Goal: Task Accomplishment & Management: Manage account settings

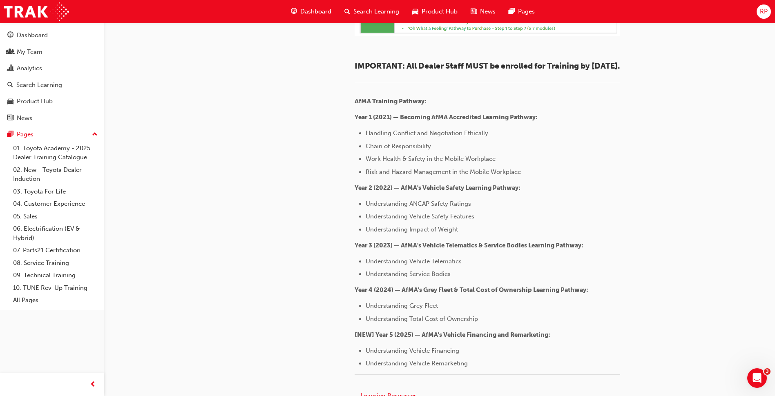
scroll to position [1021, 0]
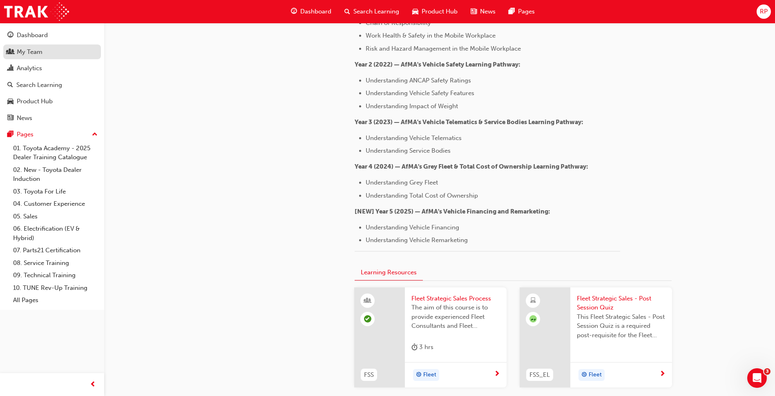
click at [31, 52] on div "My Team" at bounding box center [30, 51] width 26 height 9
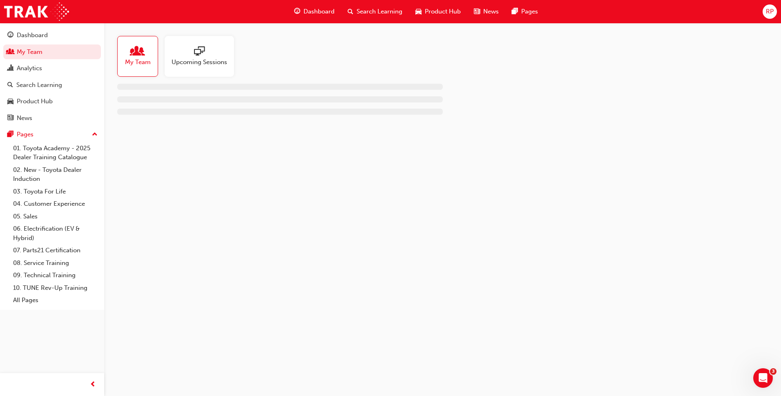
click at [213, 67] on div "Upcoming Sessions" at bounding box center [199, 56] width 69 height 41
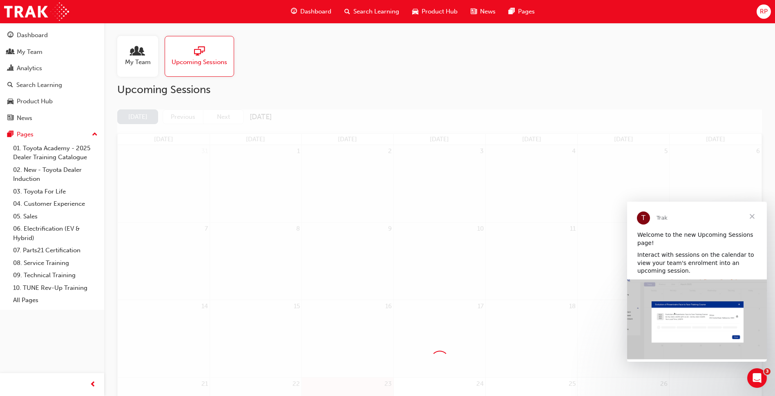
click at [750, 216] on span "Close" at bounding box center [751, 216] width 29 height 29
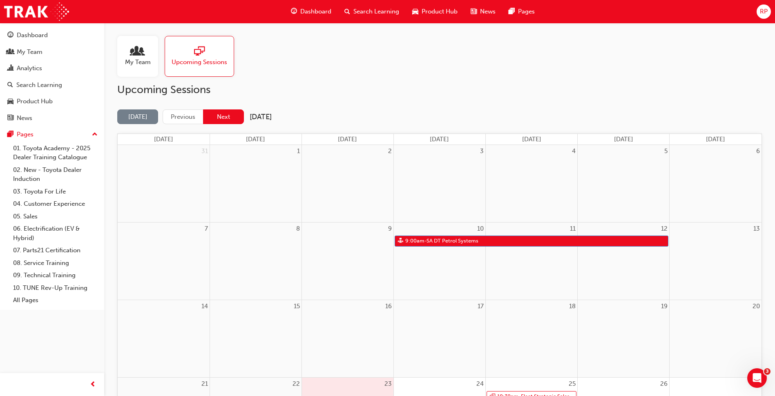
click at [223, 117] on button "Next" at bounding box center [223, 116] width 41 height 15
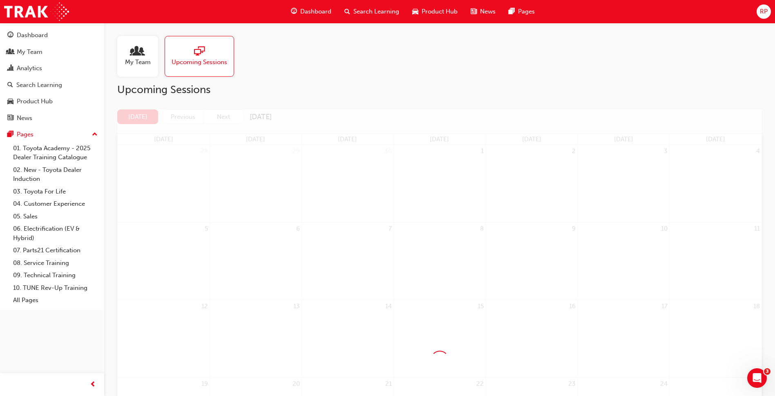
click at [286, 119] on div at bounding box center [439, 360] width 645 height 502
click at [146, 58] on span "My Team" at bounding box center [138, 62] width 26 height 9
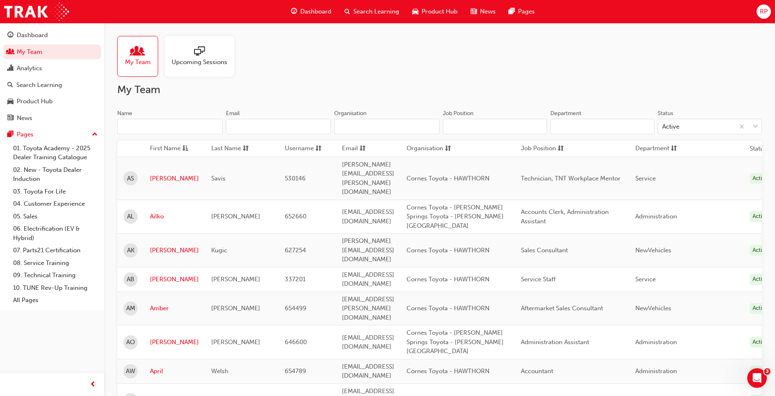
click at [187, 125] on input "Name" at bounding box center [169, 127] width 105 height 16
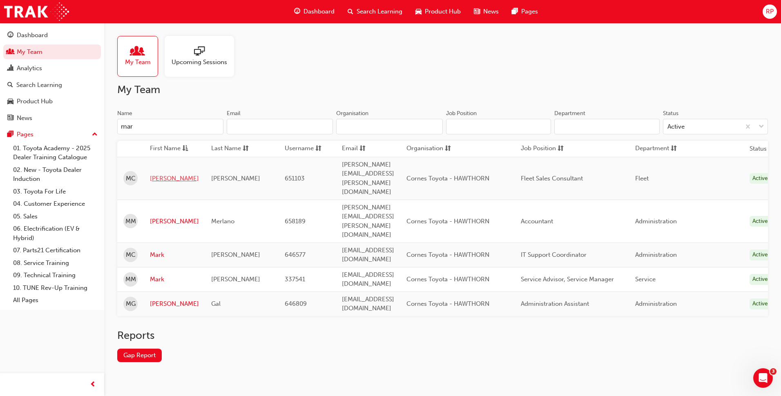
type input "mar"
click at [164, 174] on link "Marcus" at bounding box center [174, 178] width 49 height 9
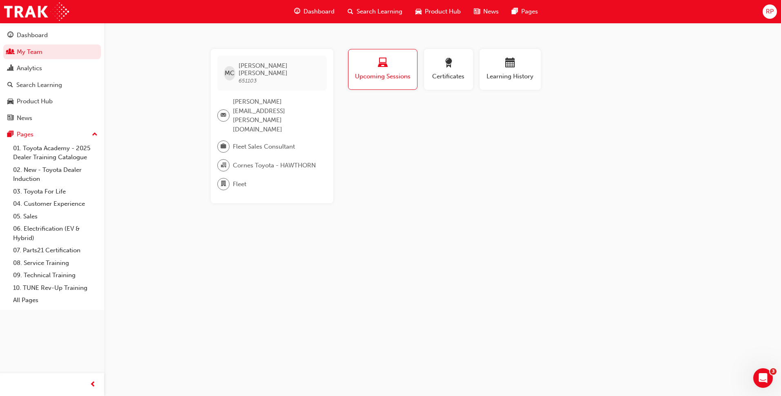
click at [389, 68] on div "button" at bounding box center [383, 64] width 56 height 13
click at [512, 69] on span "calendar-icon" at bounding box center [510, 63] width 10 height 11
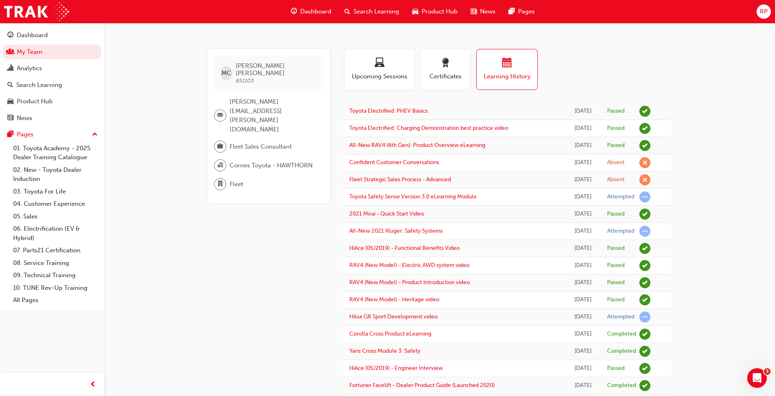
drag, startPoint x: 650, startPoint y: 179, endPoint x: 646, endPoint y: 177, distance: 4.6
click at [649, 179] on span "learningRecordVerb_ABSENT-icon" at bounding box center [644, 179] width 11 height 11
click at [583, 164] on div "Wed 3 Sep 2025" at bounding box center [583, 162] width 24 height 9
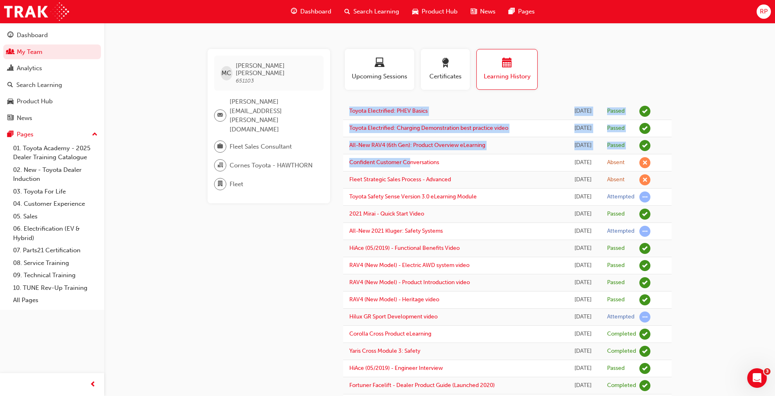
drag, startPoint x: 717, startPoint y: 183, endPoint x: 384, endPoint y: 154, distance: 334.5
drag, startPoint x: 384, startPoint y: 154, endPoint x: 551, endPoint y: 163, distance: 167.3
click at [571, 163] on div "Wed 3 Sep 2025" at bounding box center [583, 162] width 24 height 9
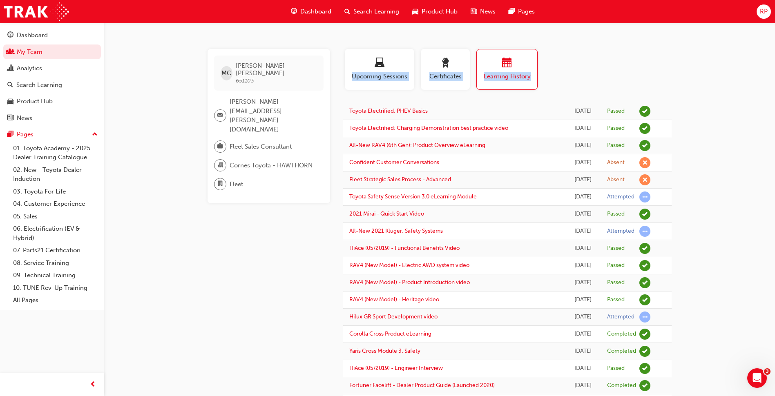
drag, startPoint x: 337, startPoint y: 158, endPoint x: 716, endPoint y: 186, distance: 380.1
click at [660, 173] on td at bounding box center [663, 180] width 15 height 17
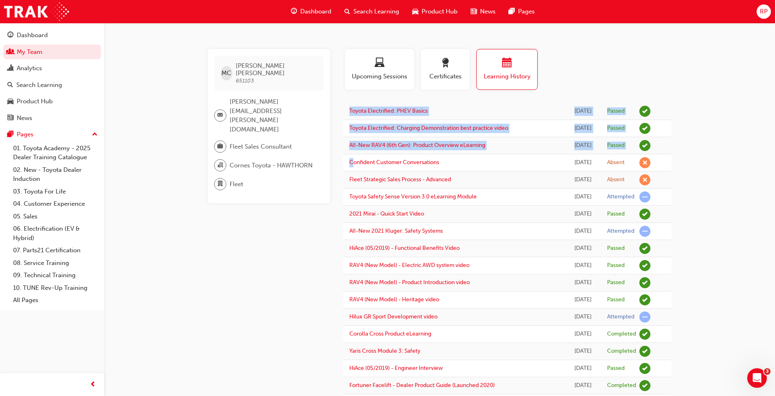
drag, startPoint x: 704, startPoint y: 179, endPoint x: 352, endPoint y: 167, distance: 351.5
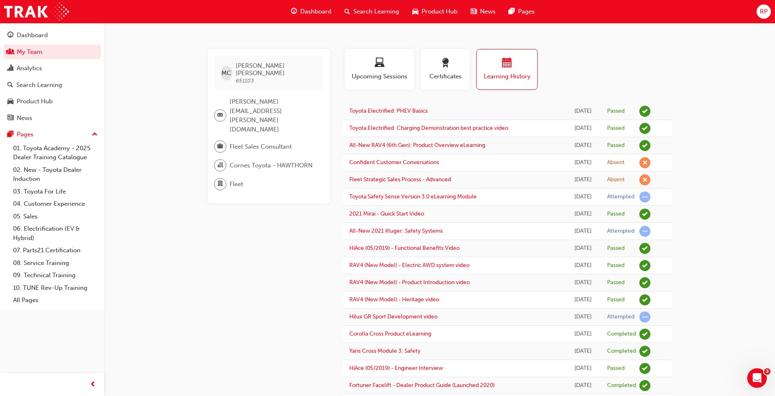
drag, startPoint x: 352, startPoint y: 167, endPoint x: 307, endPoint y: 190, distance: 51.3
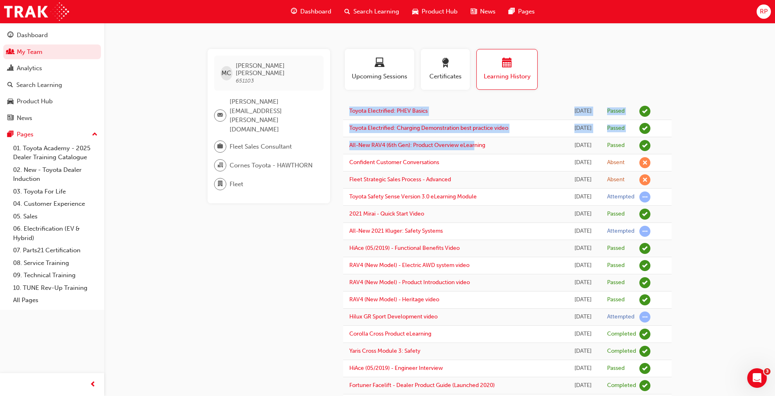
drag, startPoint x: 732, startPoint y: 156, endPoint x: 476, endPoint y: 137, distance: 256.4
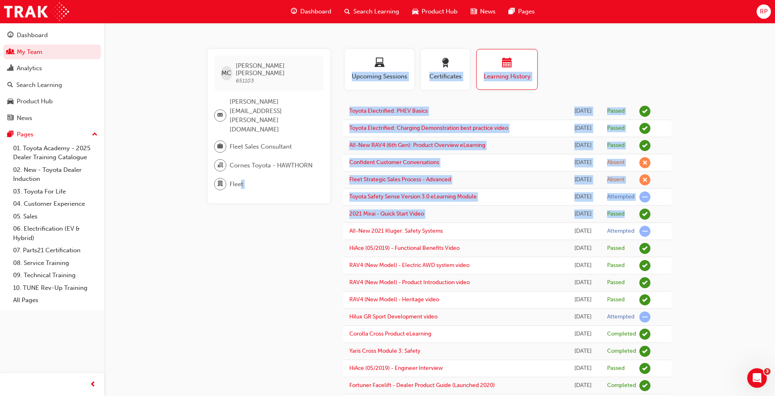
drag, startPoint x: 397, startPoint y: 231, endPoint x: 661, endPoint y: 220, distance: 264.1
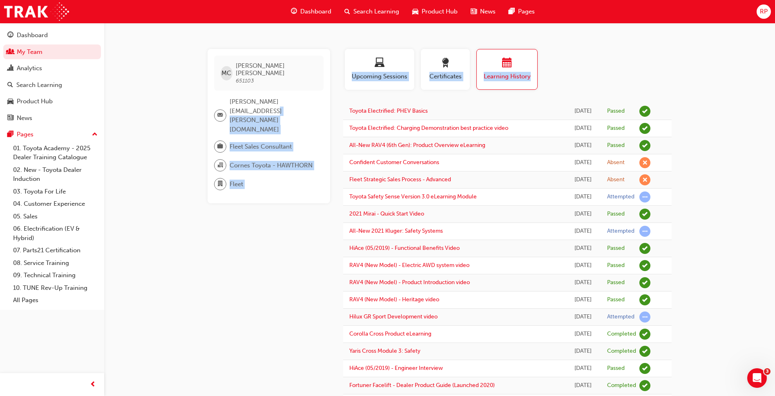
drag, startPoint x: 759, startPoint y: 252, endPoint x: 280, endPoint y: 92, distance: 505.0
drag, startPoint x: 721, startPoint y: 209, endPoint x: 212, endPoint y: 137, distance: 513.9
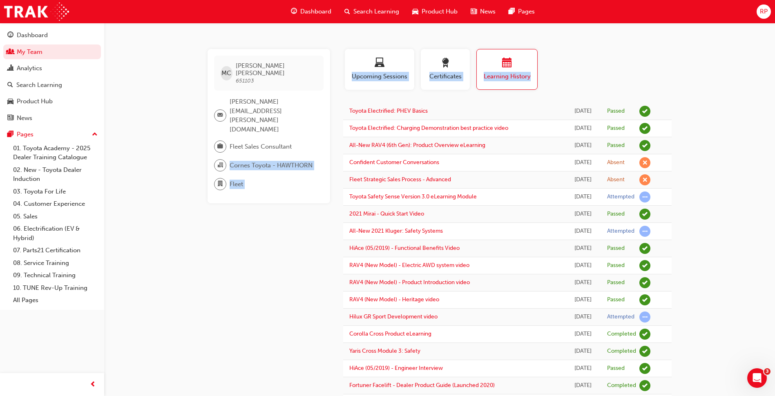
drag, startPoint x: 341, startPoint y: 158, endPoint x: 683, endPoint y: 195, distance: 344.3
drag, startPoint x: 683, startPoint y: 195, endPoint x: 738, endPoint y: 141, distance: 77.1
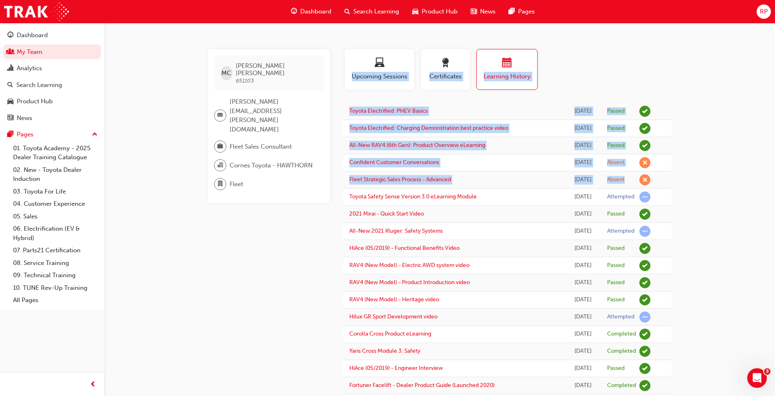
drag, startPoint x: 328, startPoint y: 155, endPoint x: 651, endPoint y: 179, distance: 324.4
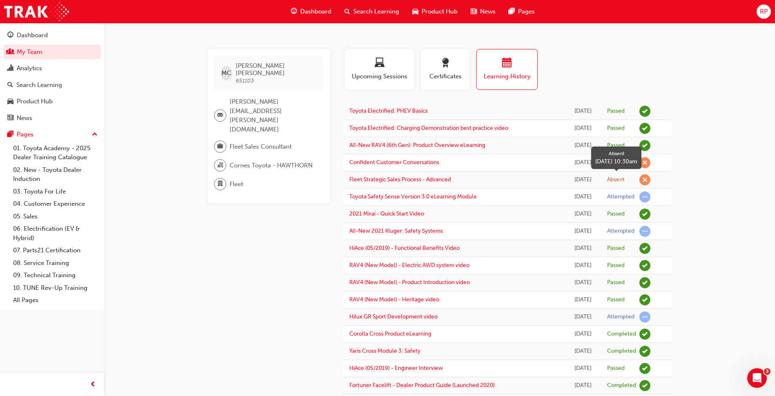
drag, startPoint x: 651, startPoint y: 179, endPoint x: 686, endPoint y: 185, distance: 34.9
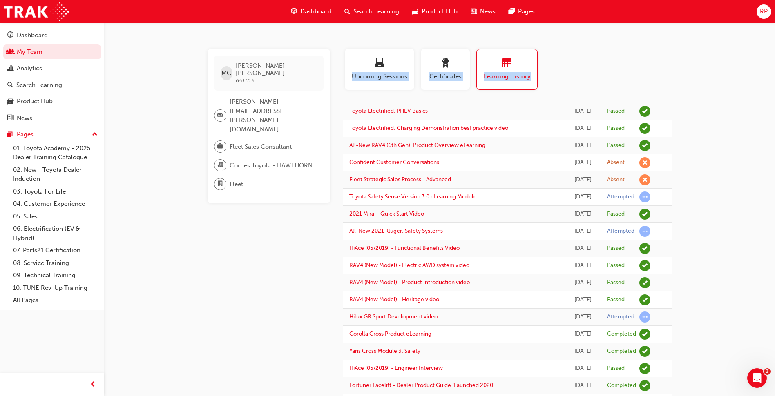
drag, startPoint x: 678, startPoint y: 183, endPoint x: 329, endPoint y: 158, distance: 349.7
click at [329, 158] on div "MC Marcus Clark 651103 marcus.clark@cornestoyota.com.au Fleet Sales Consultant …" at bounding box center [268, 126] width 123 height 154
drag, startPoint x: 337, startPoint y: 160, endPoint x: 744, endPoint y: 172, distance: 407.8
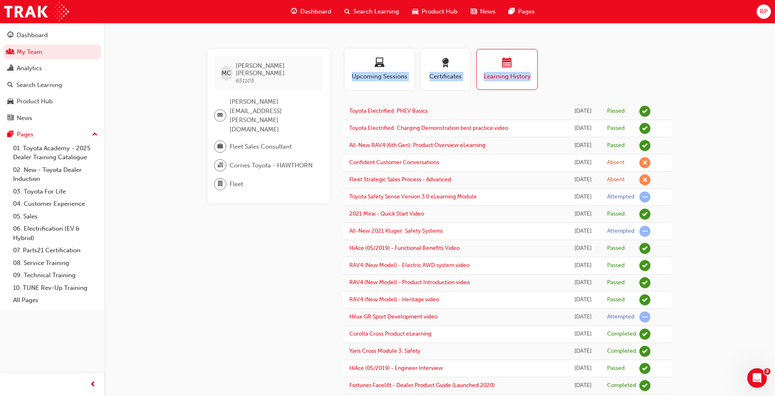
drag, startPoint x: 744, startPoint y: 172, endPoint x: 714, endPoint y: 172, distance: 30.6
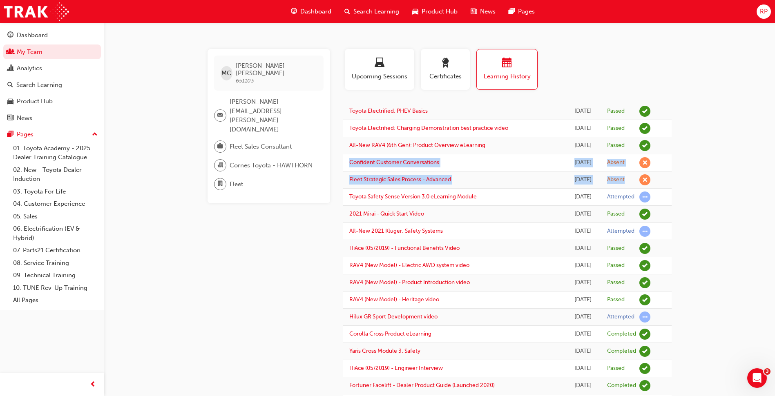
drag, startPoint x: 658, startPoint y: 184, endPoint x: 348, endPoint y: 159, distance: 311.5
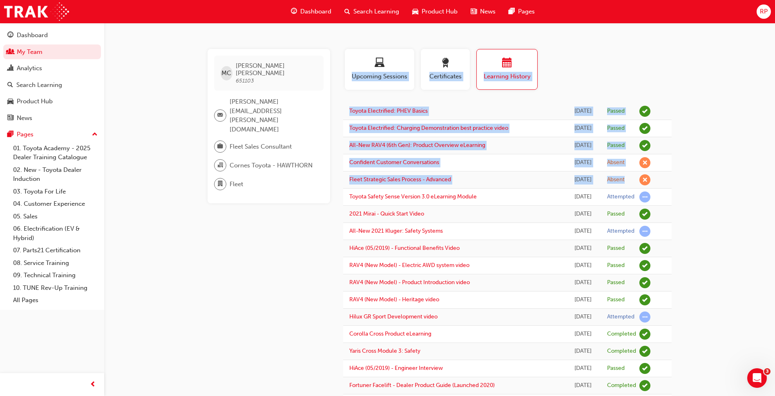
drag, startPoint x: 335, startPoint y: 161, endPoint x: 663, endPoint y: 181, distance: 328.2
click at [663, 181] on td at bounding box center [663, 180] width 15 height 17
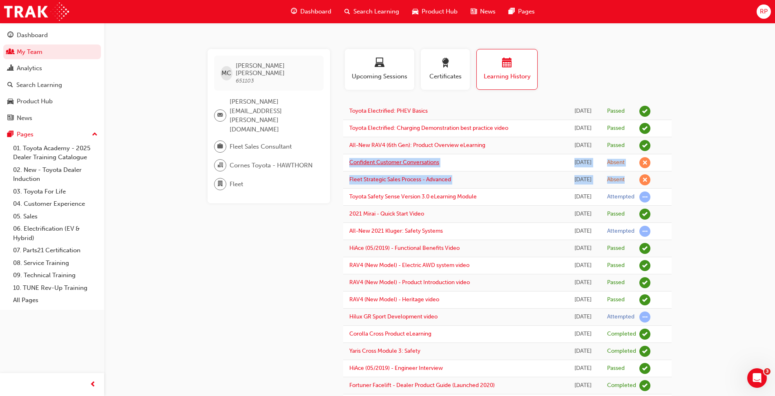
drag, startPoint x: 660, startPoint y: 181, endPoint x: 350, endPoint y: 159, distance: 310.4
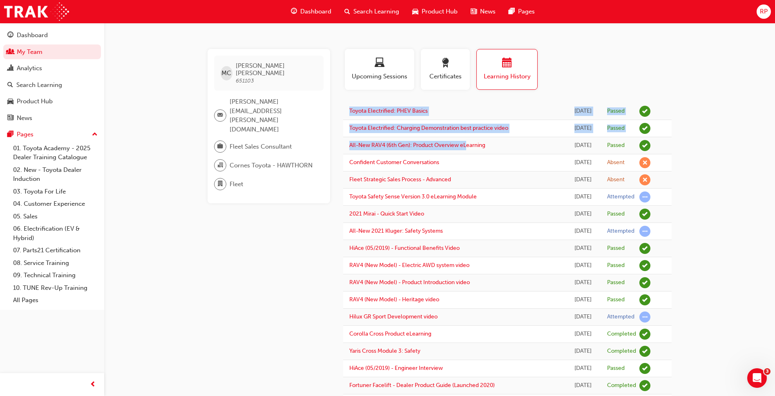
drag, startPoint x: 707, startPoint y: 198, endPoint x: 450, endPoint y: 138, distance: 263.7
drag, startPoint x: 450, startPoint y: 138, endPoint x: 684, endPoint y: 196, distance: 241.0
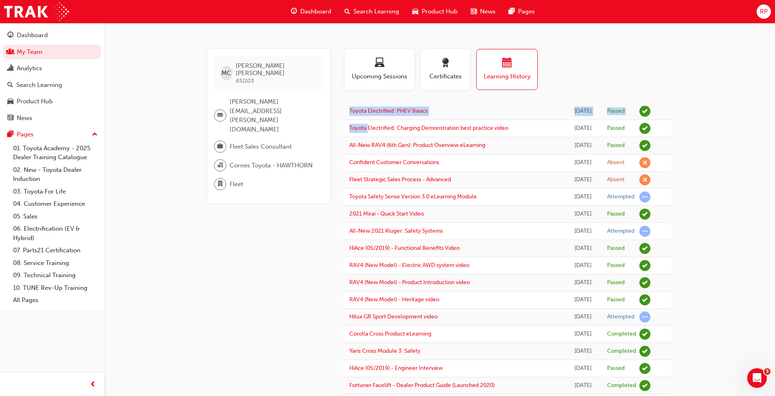
drag, startPoint x: 688, startPoint y: 181, endPoint x: 310, endPoint y: 117, distance: 383.3
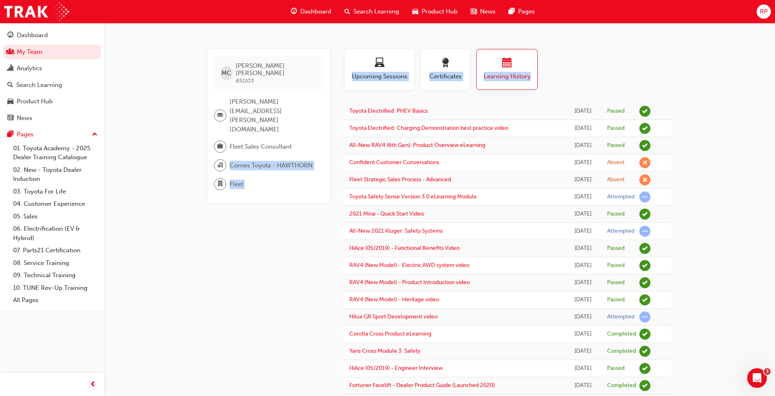
drag, startPoint x: 310, startPoint y: 117, endPoint x: 772, endPoint y: 240, distance: 478.4
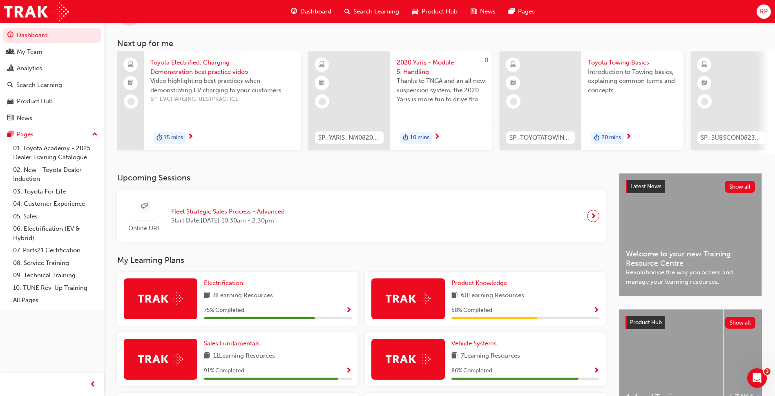
scroll to position [82, 0]
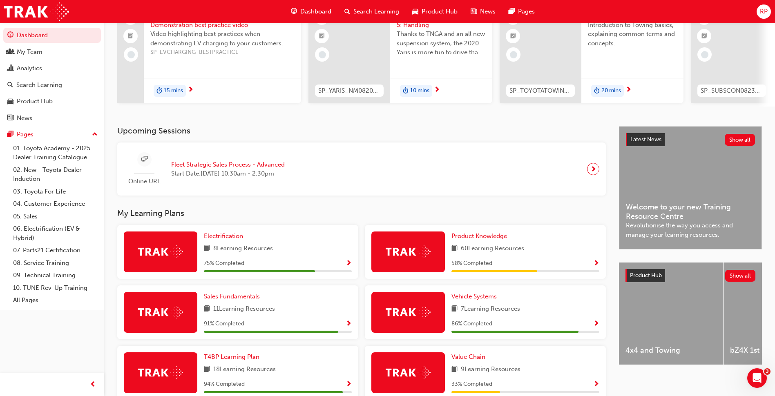
click at [249, 169] on span "Fleet Strategic Sales Process - Advanced" at bounding box center [228, 164] width 114 height 9
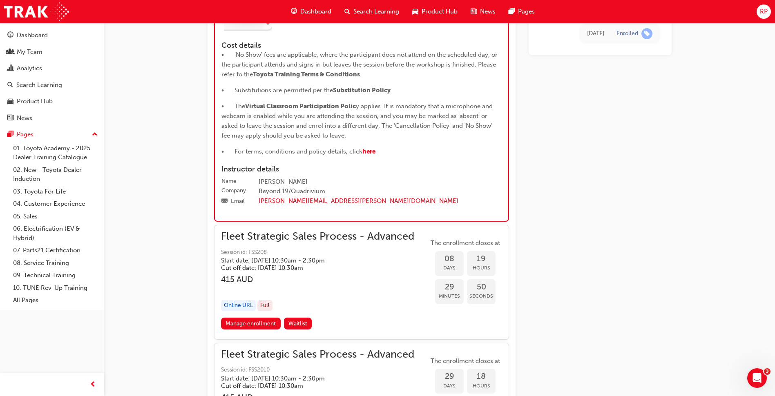
scroll to position [1437, 0]
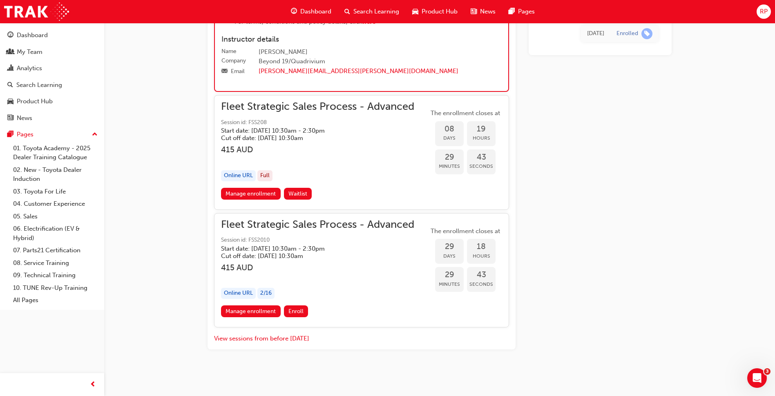
click at [323, 229] on span "Fleet Strategic Sales Process - Advanced" at bounding box center [317, 224] width 193 height 9
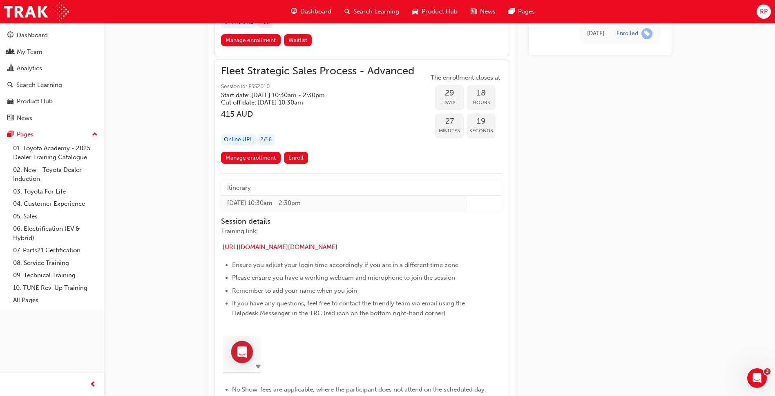
scroll to position [1496, 0]
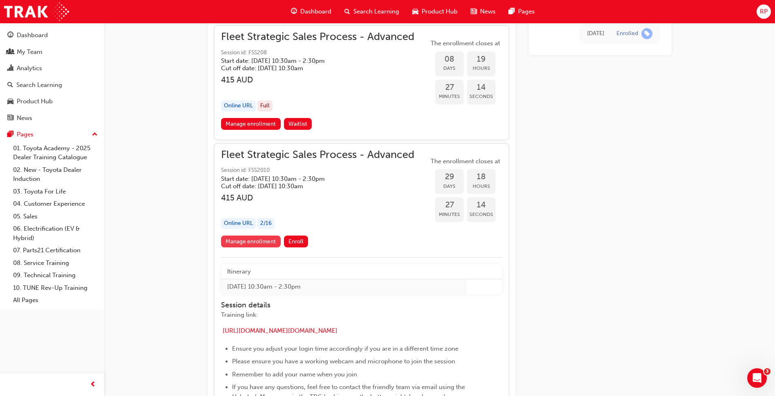
click at [269, 248] on link "Manage enrollment" at bounding box center [251, 242] width 60 height 12
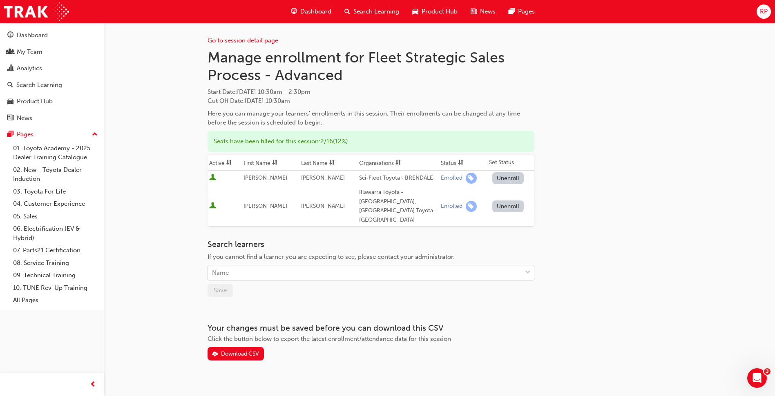
click at [251, 266] on div "Name" at bounding box center [365, 273] width 314 height 14
click at [245, 266] on div "Name" at bounding box center [365, 273] width 314 height 14
type input "marcus clark"
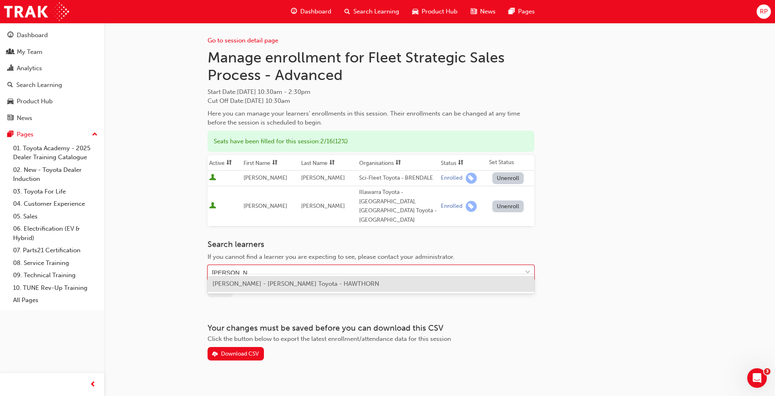
click at [243, 280] on div "Marcus Clark - Cornes Toyota - HAWTHORN" at bounding box center [370, 284] width 327 height 16
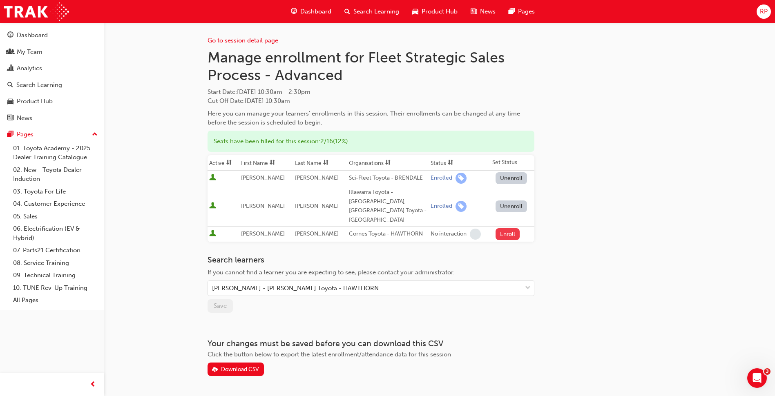
click at [503, 228] on button "Enroll" at bounding box center [507, 234] width 25 height 12
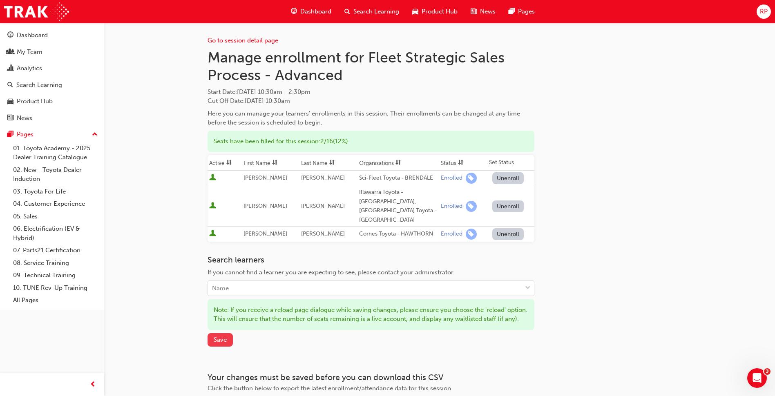
click at [224, 339] on span "Save" at bounding box center [220, 339] width 13 height 7
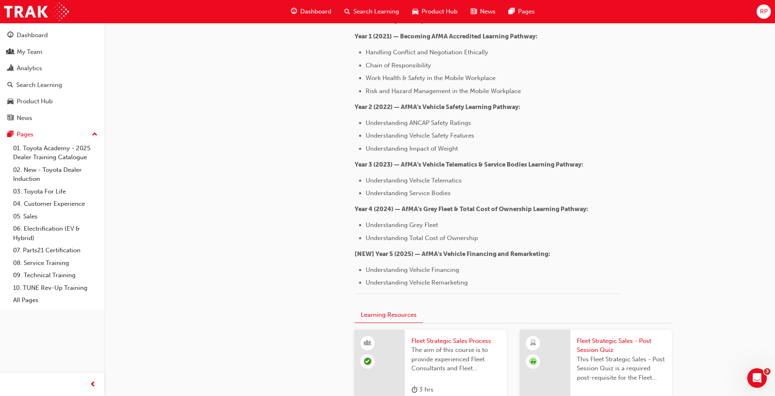
scroll to position [939, 0]
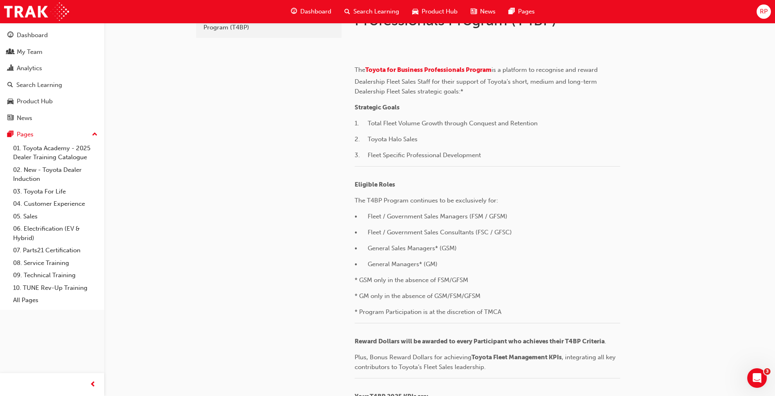
scroll to position [29, 0]
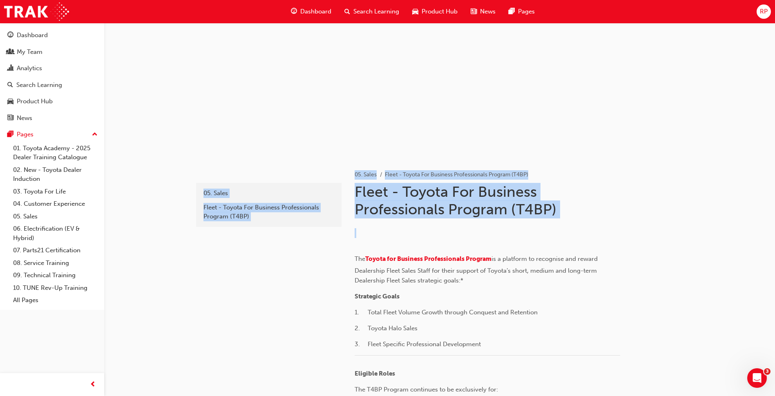
drag, startPoint x: 659, startPoint y: 279, endPoint x: 244, endPoint y: 107, distance: 449.3
click at [531, 203] on h1 "Fleet - Toyota For Business Professionals Program (T4BP)" at bounding box center [489, 201] width 268 height 36
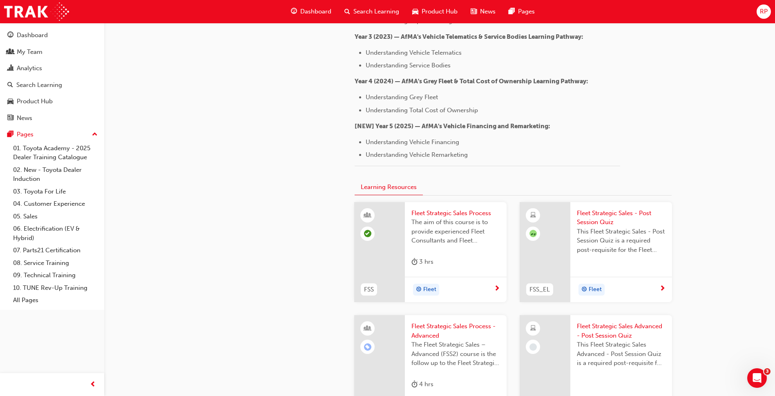
scroll to position [1100, 0]
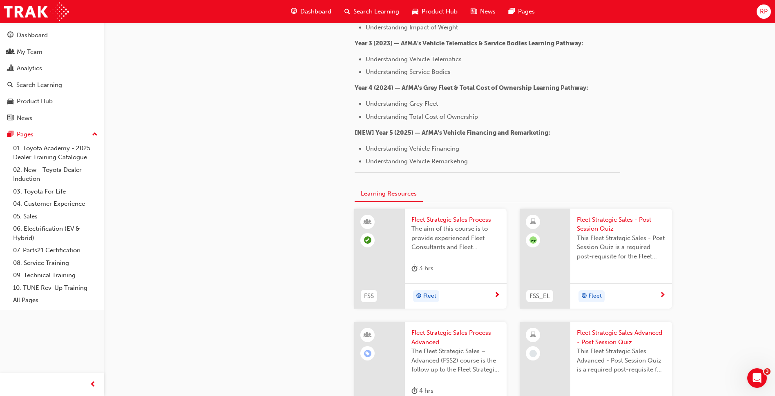
drag, startPoint x: 433, startPoint y: 170, endPoint x: 299, endPoint y: 136, distance: 138.2
click at [299, 136] on div "toyotaforbusiness 05. Sales Fleet - Toyota For Business Professionals Program (…" at bounding box center [439, 311] width 490 height 2450
drag, startPoint x: 299, startPoint y: 136, endPoint x: 354, endPoint y: 142, distance: 55.0
click at [354, 142] on div "05. Sales Fleet - Toyota For Business Professionals Program (T4BP) Fleet - Toyo…" at bounding box center [512, 298] width 343 height 2424
click at [350, 162] on div "05. Sales Fleet - Toyota For Business Professionals Program (T4BP) Fleet - Toyo…" at bounding box center [512, 298] width 343 height 2424
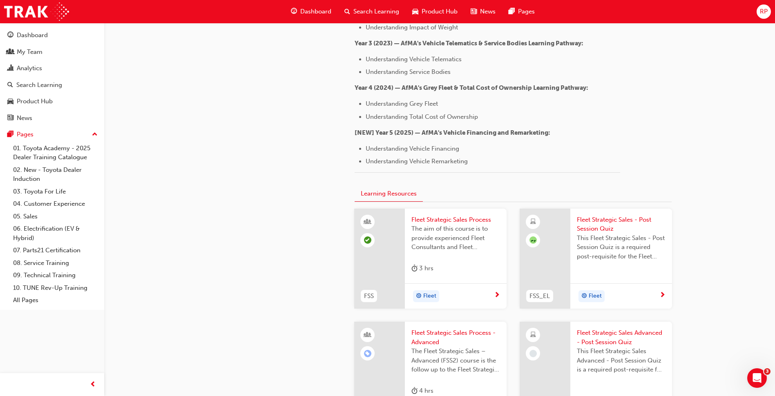
drag, startPoint x: 559, startPoint y: 167, endPoint x: 487, endPoint y: 154, distance: 73.0
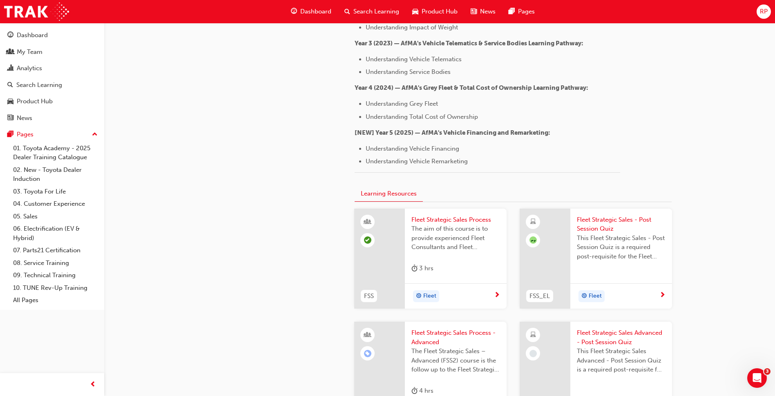
drag, startPoint x: 351, startPoint y: 155, endPoint x: 619, endPoint y: 204, distance: 272.8
click at [619, 204] on div "05. Sales Fleet - Toyota For Business Professionals Program (T4BP) Fleet - Toyo…" at bounding box center [512, 298] width 343 height 2424
drag, startPoint x: 602, startPoint y: 204, endPoint x: 245, endPoint y: 125, distance: 365.7
click at [245, 125] on div "toyotaforbusiness 05. Sales Fleet - Toyota For Business Professionals Program (…" at bounding box center [439, 311] width 490 height 2450
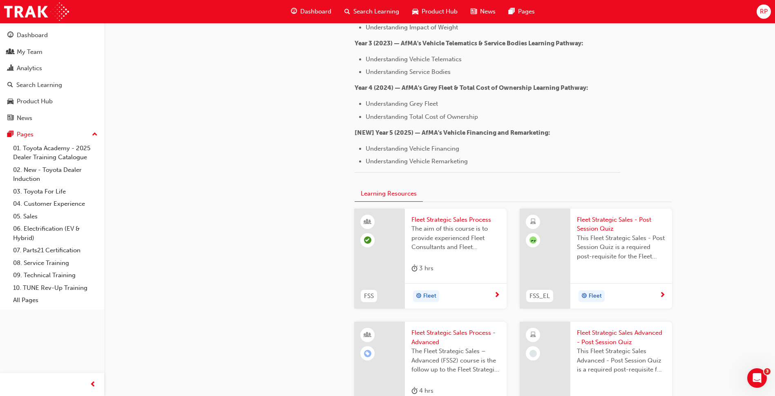
drag, startPoint x: 245, startPoint y: 125, endPoint x: 630, endPoint y: 248, distance: 403.8
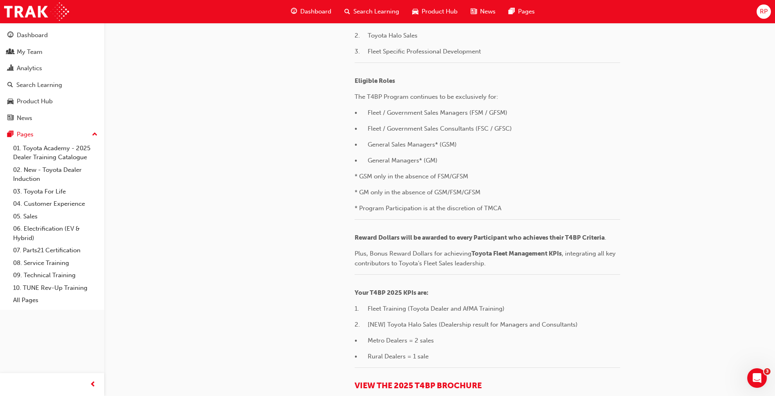
scroll to position [0, 0]
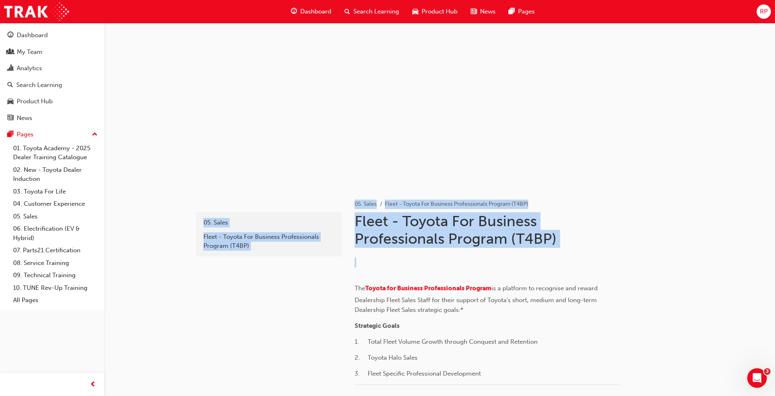
drag, startPoint x: 704, startPoint y: 350, endPoint x: 210, endPoint y: 174, distance: 524.1
click at [517, 236] on h1 "Fleet - Toyota For Business Professionals Program (T4BP)" at bounding box center [489, 230] width 268 height 36
drag, startPoint x: 180, startPoint y: 204, endPoint x: 859, endPoint y: 290, distance: 684.3
click at [775, 290] on html "Your version of Internet Explorer is outdated and not supported. Please upgrade…" at bounding box center [387, 198] width 775 height 396
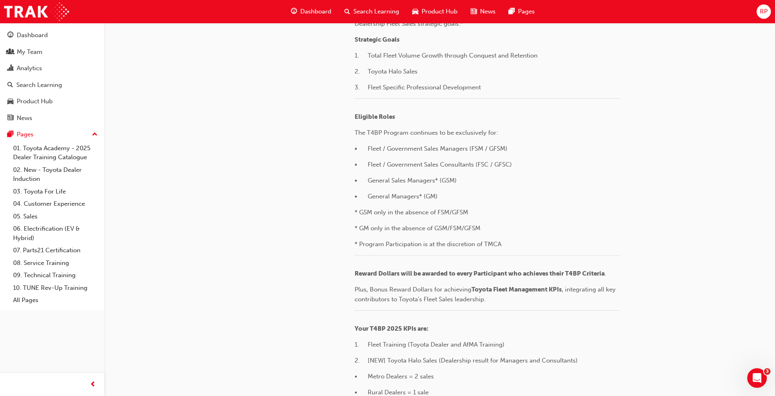
scroll to position [286, 0]
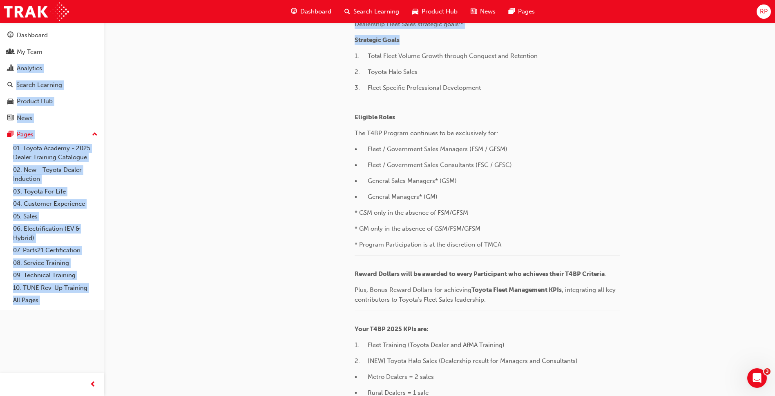
drag, startPoint x: 731, startPoint y: 329, endPoint x: 99, endPoint y: 44, distance: 693.2
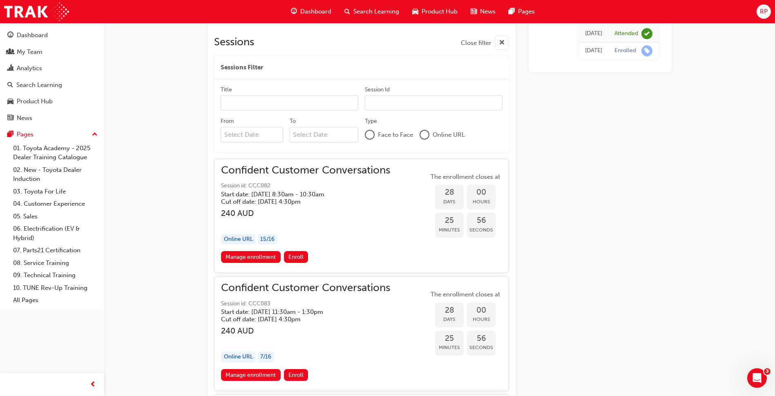
scroll to position [572, 0]
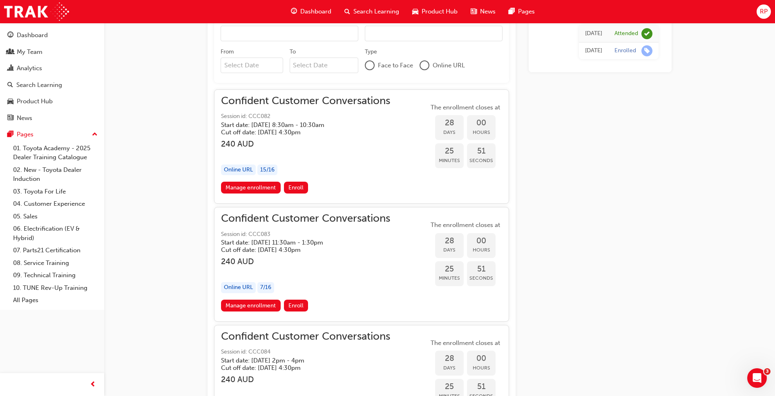
drag, startPoint x: 259, startPoint y: 170, endPoint x: 192, endPoint y: 148, distance: 71.1
click at [269, 305] on link "Manage enrollment" at bounding box center [251, 306] width 60 height 12
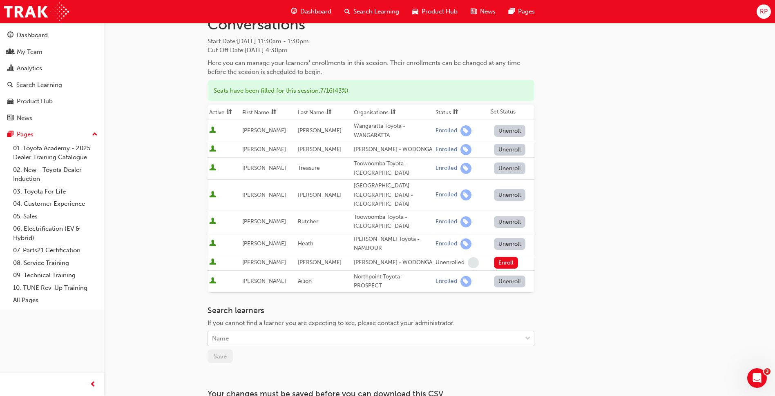
scroll to position [112, 0]
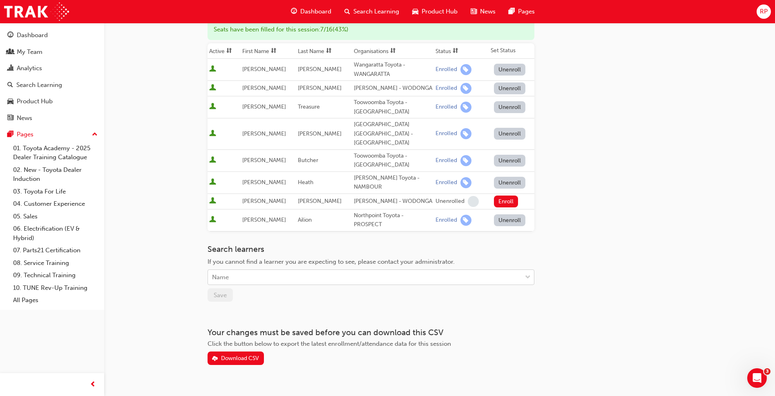
click at [266, 270] on div "Name" at bounding box center [365, 277] width 314 height 14
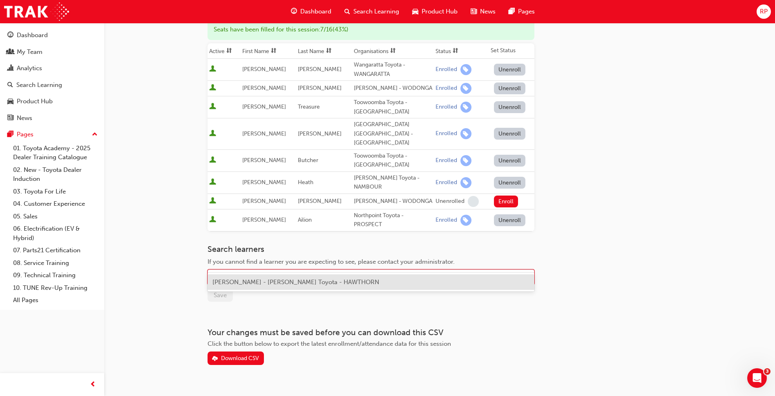
type input "marcus"
click at [297, 280] on span "Marcus Clark - Cornes Toyota - HAWTHORN" at bounding box center [295, 282] width 167 height 7
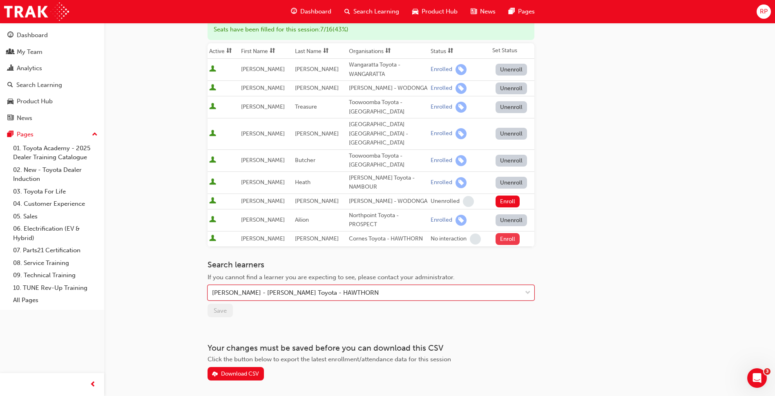
click at [509, 233] on button "Enroll" at bounding box center [507, 239] width 25 height 12
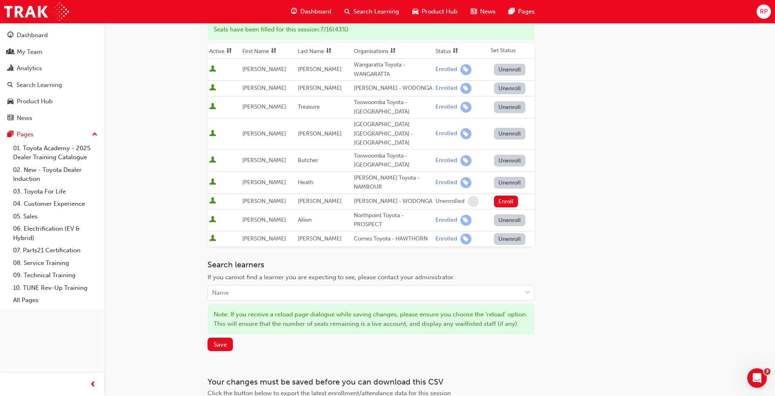
click at [225, 346] on div "Go to session detail page Manage enrollment for Confident Customer Conversation…" at bounding box center [370, 163] width 327 height 504
click at [225, 341] on span "Save" at bounding box center [220, 344] width 13 height 7
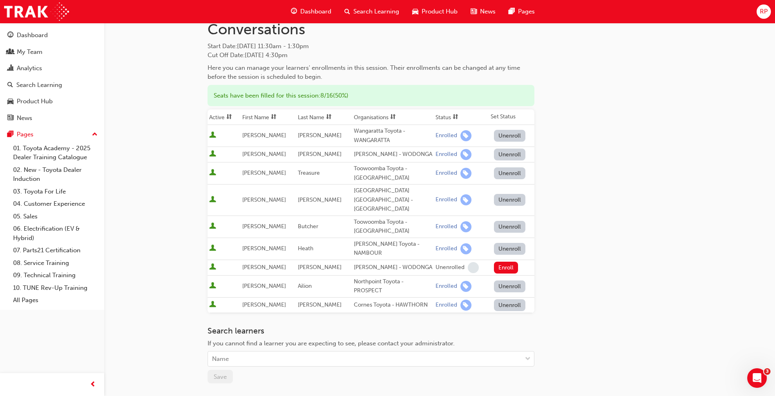
scroll to position [38, 0]
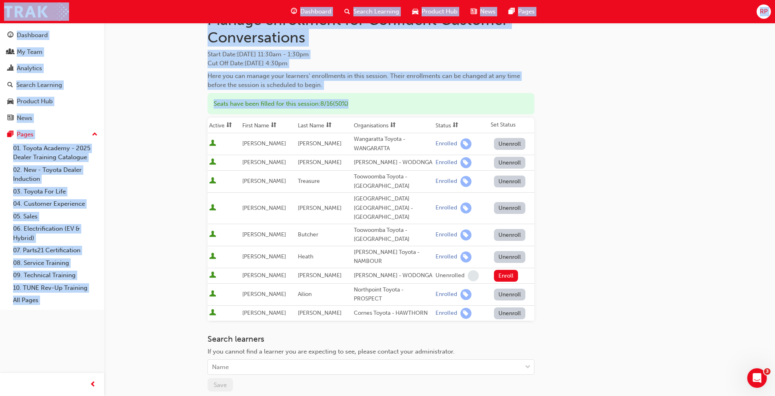
drag, startPoint x: 553, startPoint y: 254, endPoint x: -1, endPoint y: -28, distance: 621.6
click at [0, 0] on html "Your version of Internet Explorer is outdated and not supported. Please upgrade…" at bounding box center [387, 160] width 775 height 396
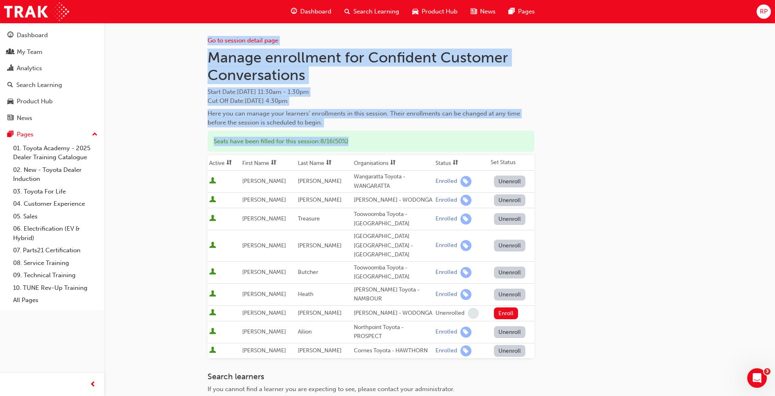
click at [648, 230] on div "Go to session detail page Manage enrollment for Confident Customer Conversation…" at bounding box center [439, 258] width 464 height 470
drag, startPoint x: 734, startPoint y: 228, endPoint x: 778, endPoint y: 235, distance: 44.2
click at [775, 235] on html "Your version of Internet Explorer is outdated and not supported. Please upgrade…" at bounding box center [387, 198] width 775 height 396
drag, startPoint x: 778, startPoint y: 235, endPoint x: 660, endPoint y: 126, distance: 159.8
click at [660, 126] on div "Go to session detail page Manage enrollment for Confident Customer Conversation…" at bounding box center [439, 258] width 464 height 470
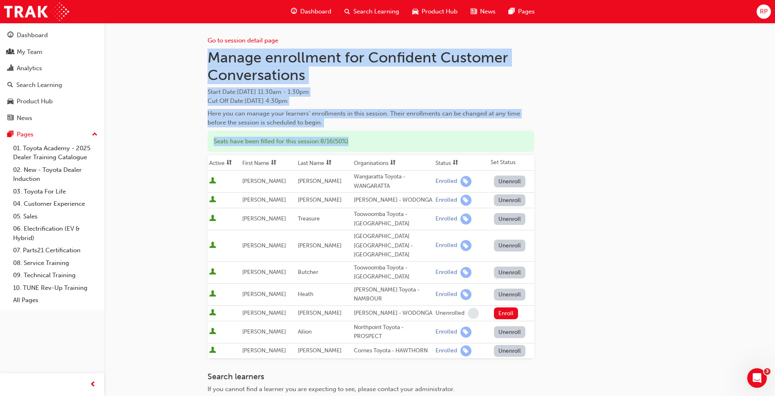
scroll to position [127, 0]
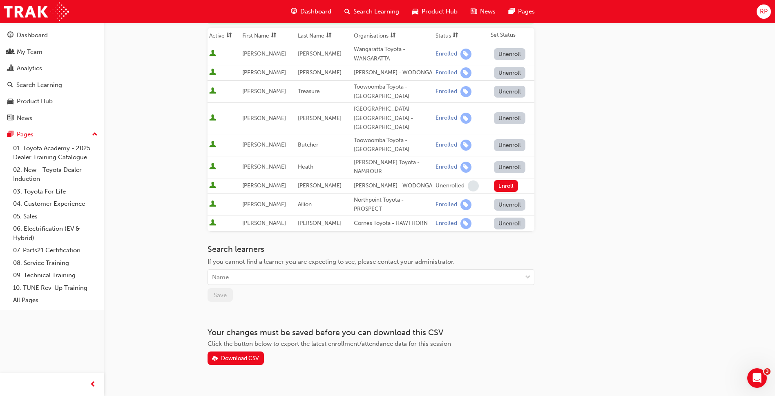
click at [621, 116] on div "Go to session detail page Manage enrollment for Confident Customer Conversation…" at bounding box center [439, 130] width 464 height 470
click at [592, 177] on div "Go to session detail page Manage enrollment for Confident Customer Conversation…" at bounding box center [439, 130] width 464 height 470
click at [609, 266] on div "Go to session detail page Manage enrollment for Confident Customer Conversation…" at bounding box center [439, 130] width 464 height 470
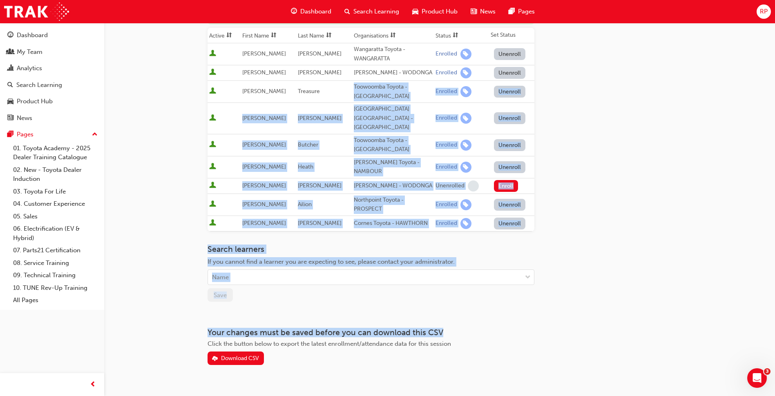
drag, startPoint x: 552, startPoint y: 203, endPoint x: 182, endPoint y: 32, distance: 407.7
click at [182, 32] on div "Go to session detail page Manage enrollment for Confident Customer Conversation…" at bounding box center [387, 142] width 775 height 539
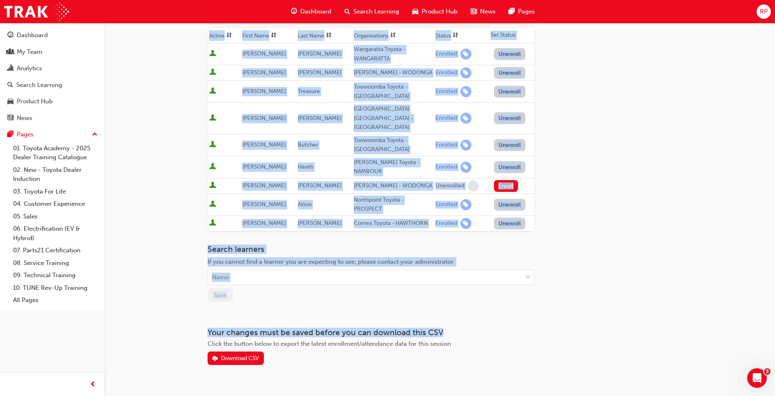
click at [618, 95] on div "Go to session detail page Manage enrollment for Confident Customer Conversation…" at bounding box center [439, 130] width 464 height 470
